Goal: Task Accomplishment & Management: Complete application form

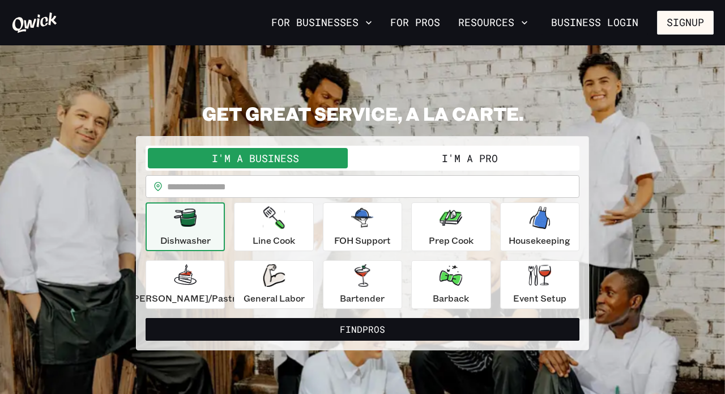
click at [509, 155] on button "I'm a Pro" at bounding box center [469, 158] width 215 height 20
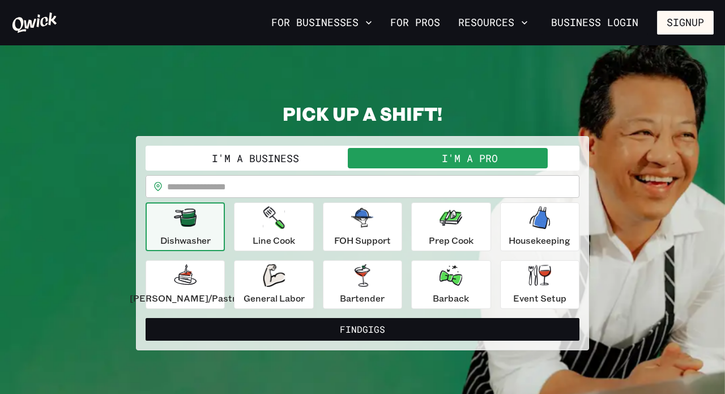
click at [299, 194] on input "text" at bounding box center [373, 186] width 412 height 23
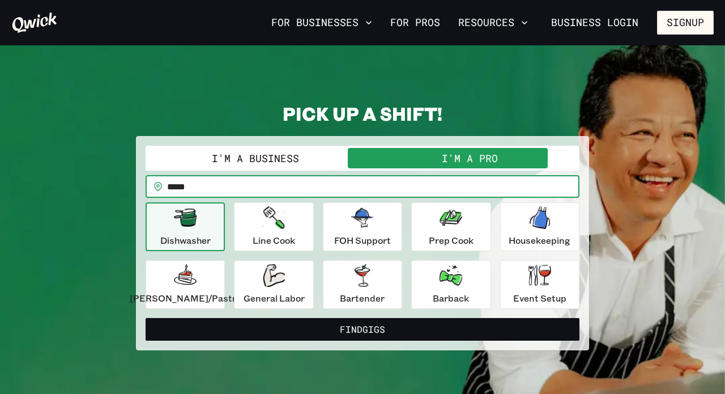
type input "*****"
click at [362, 328] on button "Find Gigs" at bounding box center [363, 329] width 434 height 23
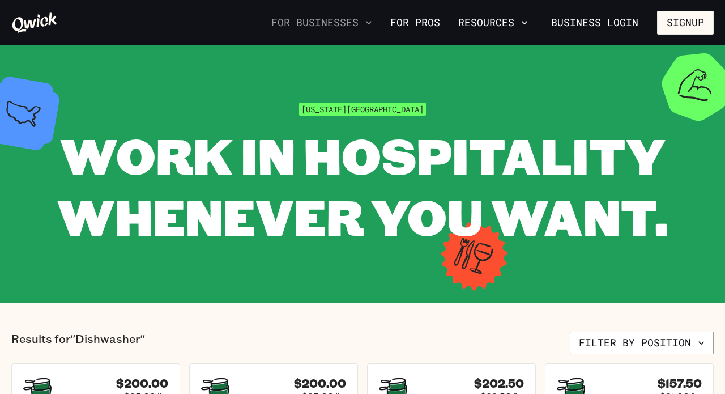
click at [371, 23] on icon "button" at bounding box center [369, 22] width 6 height 3
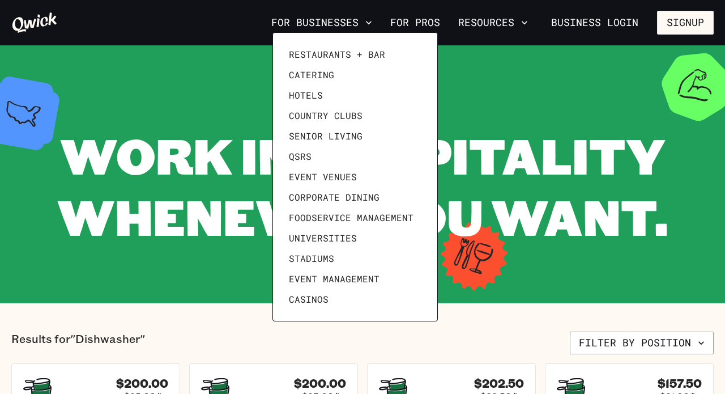
click at [430, 23] on div at bounding box center [362, 197] width 725 height 394
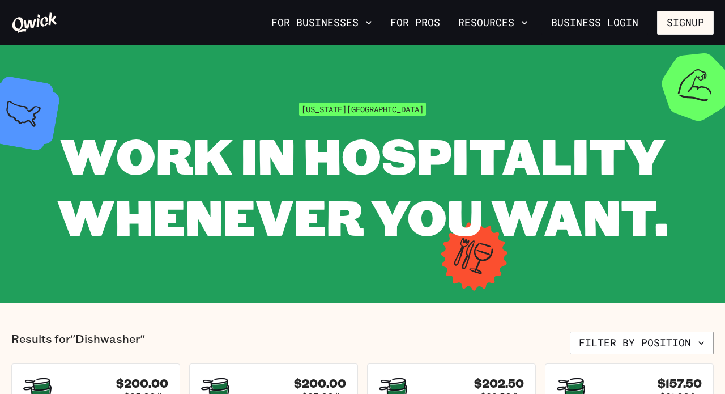
click at [430, 23] on link "For Pros" at bounding box center [415, 22] width 59 height 19
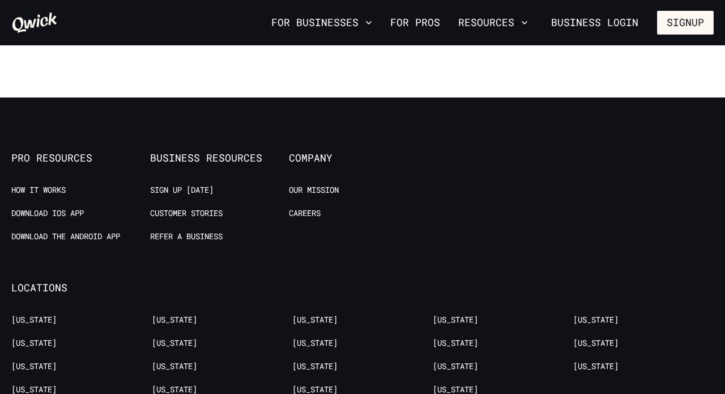
scroll to position [2093, 0]
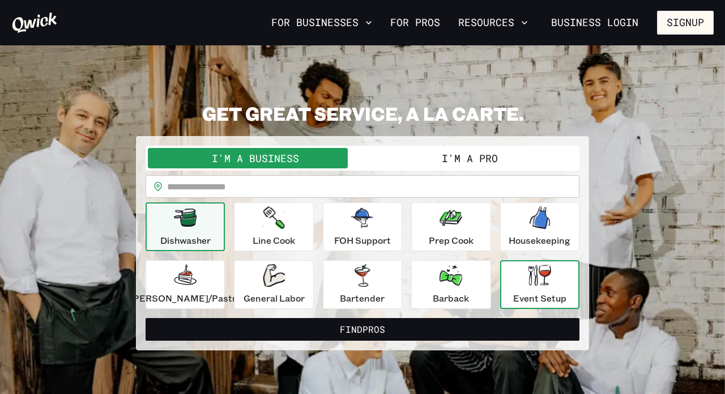
click at [532, 279] on icon "button" at bounding box center [539, 274] width 23 height 21
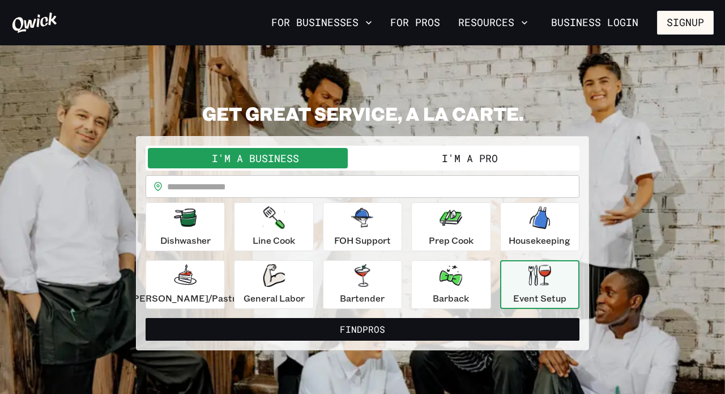
click at [468, 155] on button "I'm a Pro" at bounding box center [469, 158] width 215 height 20
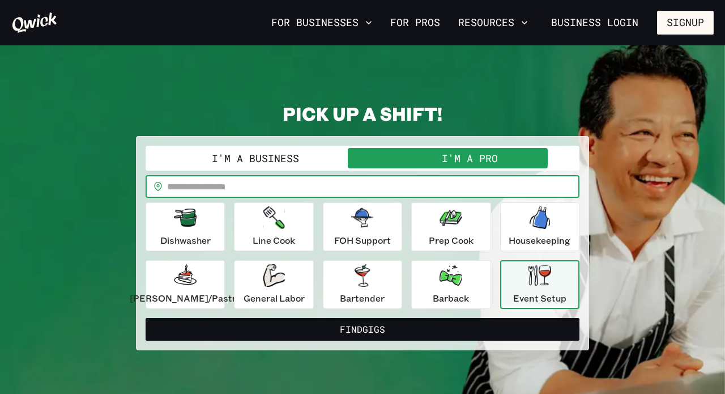
click at [425, 185] on input "text" at bounding box center [373, 186] width 412 height 23
type input "*****"
click at [362, 328] on button "Find Gigs" at bounding box center [363, 329] width 434 height 23
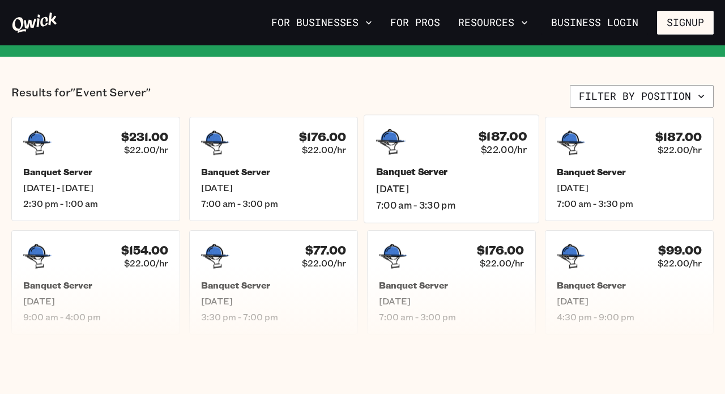
scroll to position [229, 0]
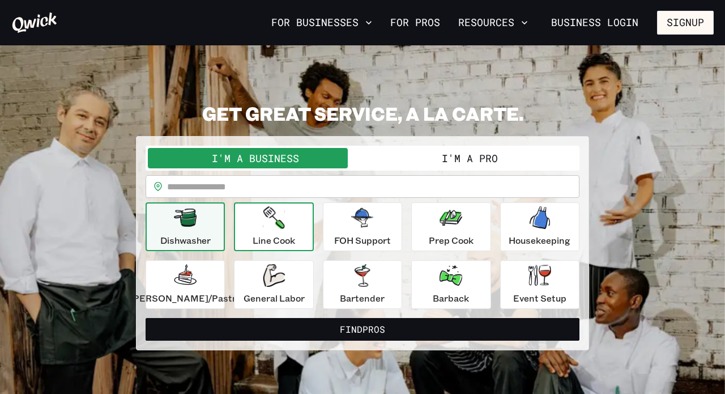
click at [284, 224] on icon "button" at bounding box center [274, 217] width 22 height 23
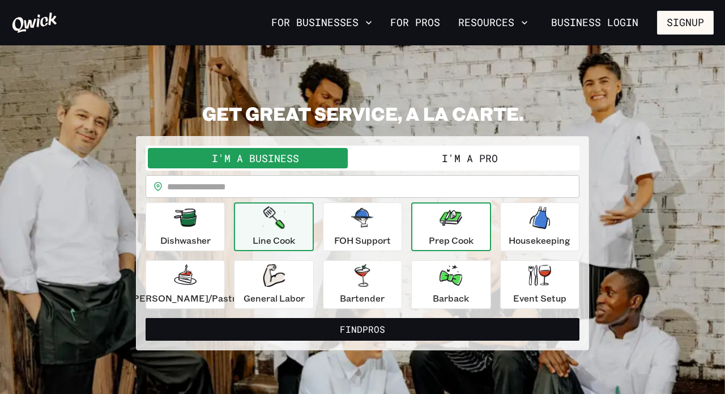
click at [448, 237] on p "Prep Cook" at bounding box center [451, 240] width 45 height 14
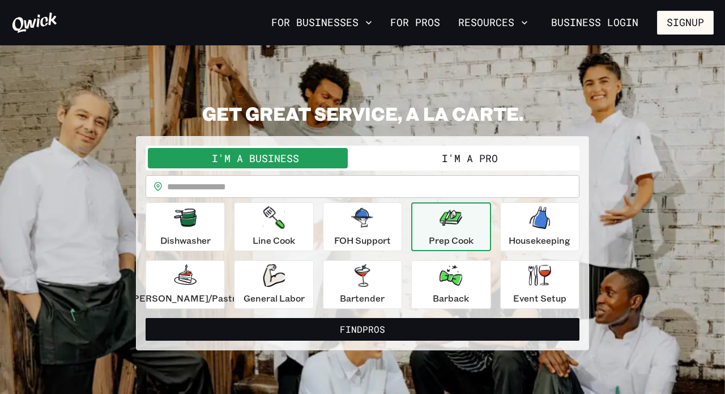
click at [453, 157] on button "I'm a Pro" at bounding box center [469, 158] width 215 height 20
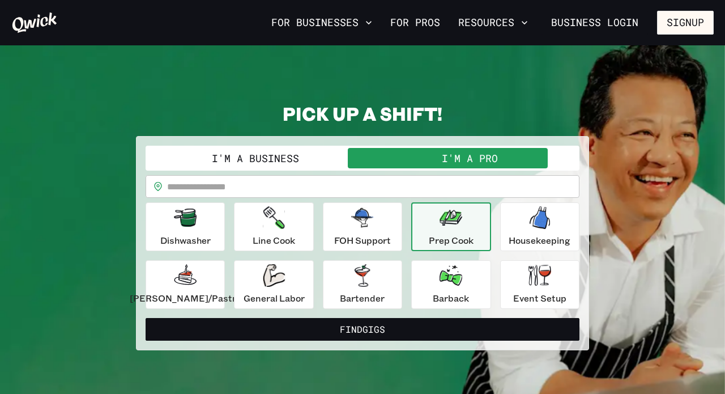
click at [426, 185] on input "text" at bounding box center [373, 186] width 412 height 23
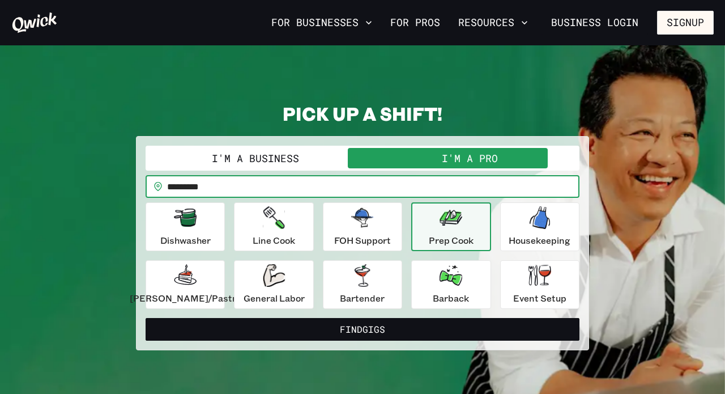
click at [362, 328] on button "Find Gigs" at bounding box center [363, 329] width 434 height 23
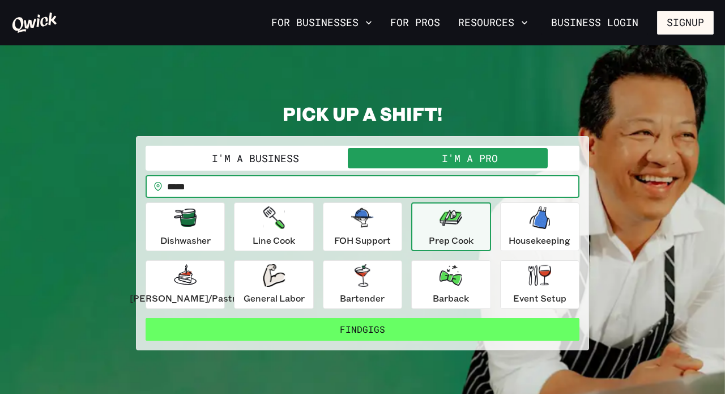
type input "*****"
click at [407, 331] on button "Find Gigs" at bounding box center [363, 329] width 434 height 23
